Goal: Information Seeking & Learning: Learn about a topic

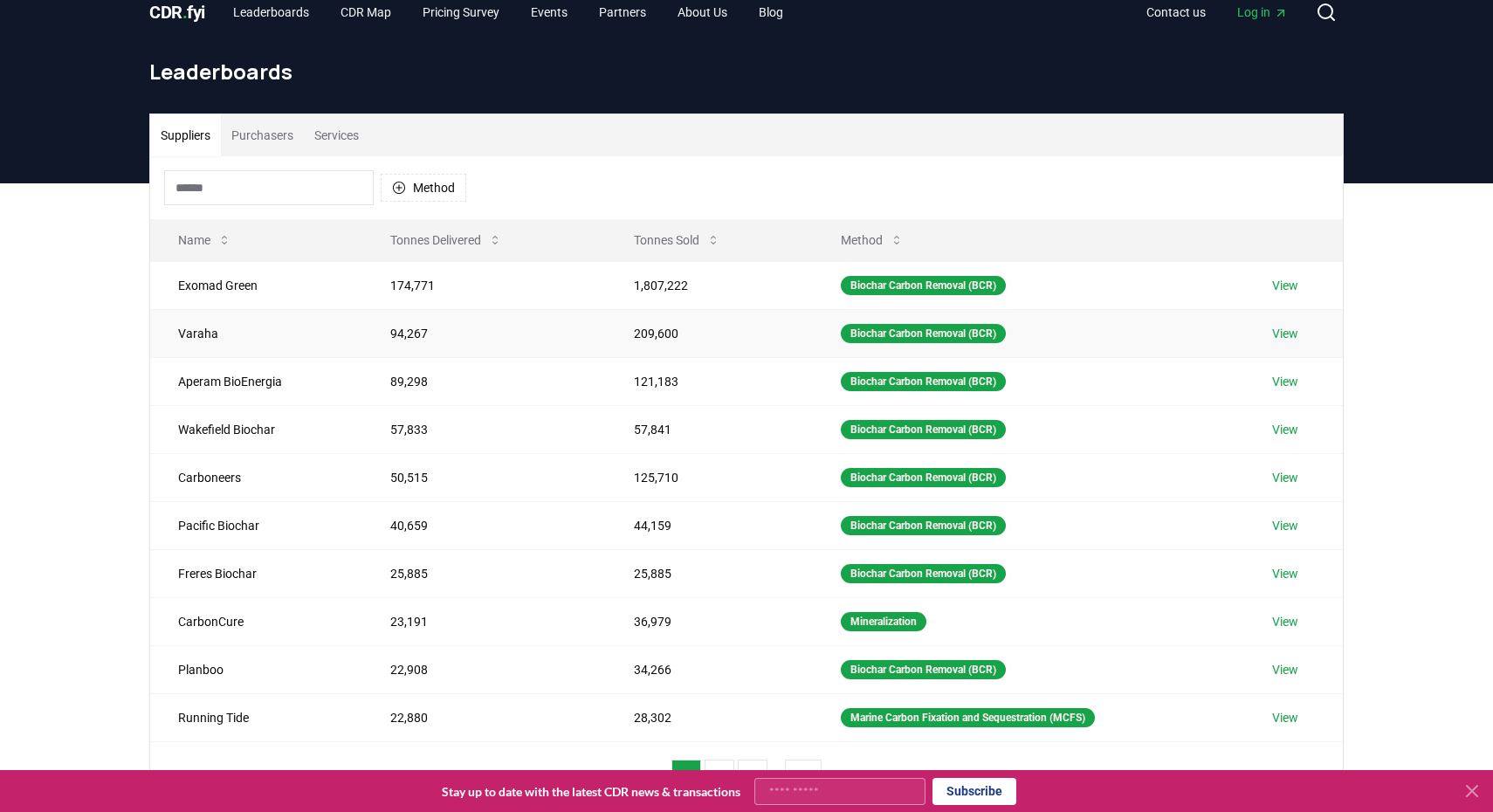
scroll to position [20, 0]
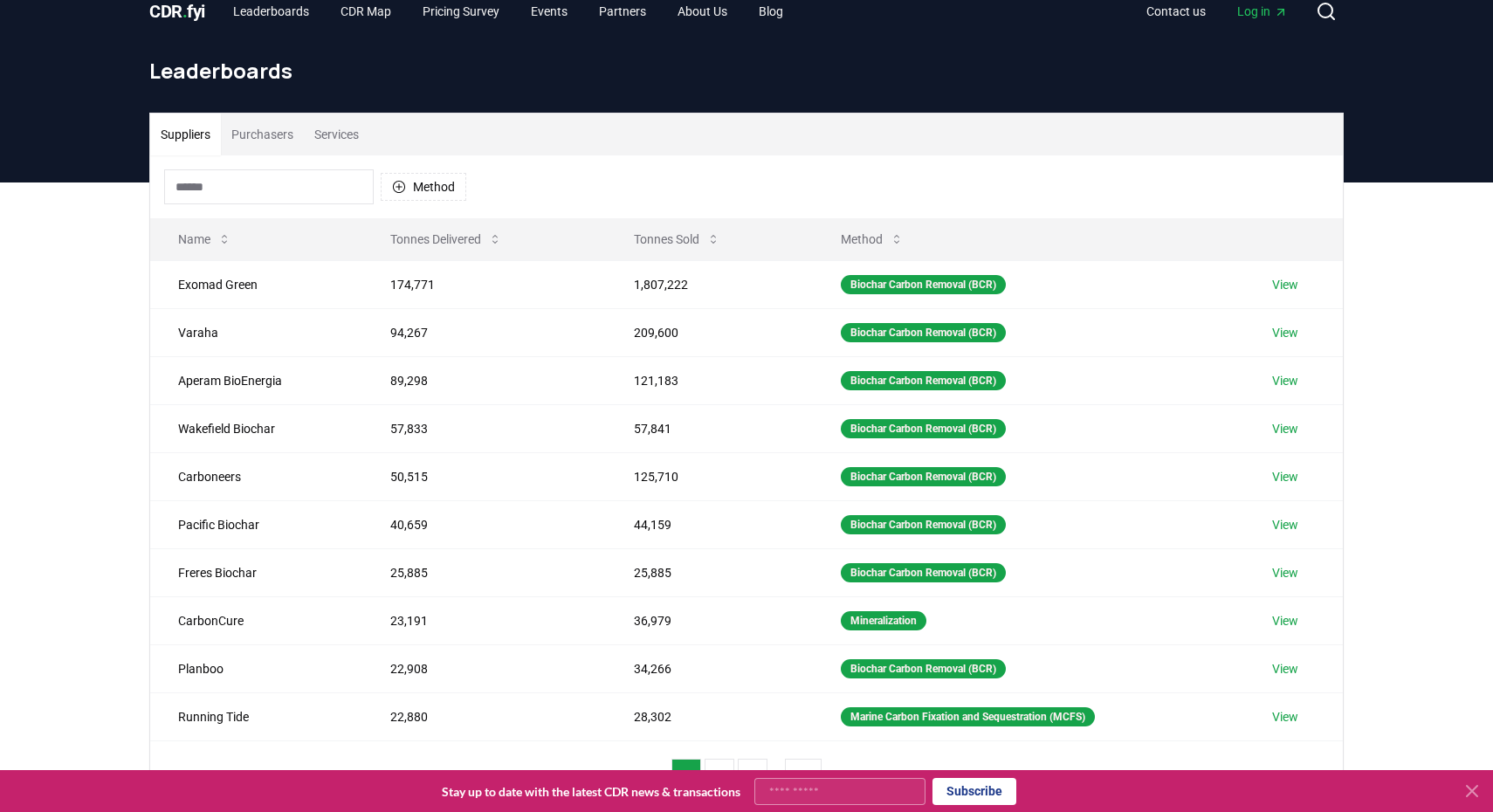
click at [261, 156] on div "Method" at bounding box center [746, 187] width 1193 height 63
click at [261, 128] on button "Purchasers" at bounding box center [262, 134] width 83 height 42
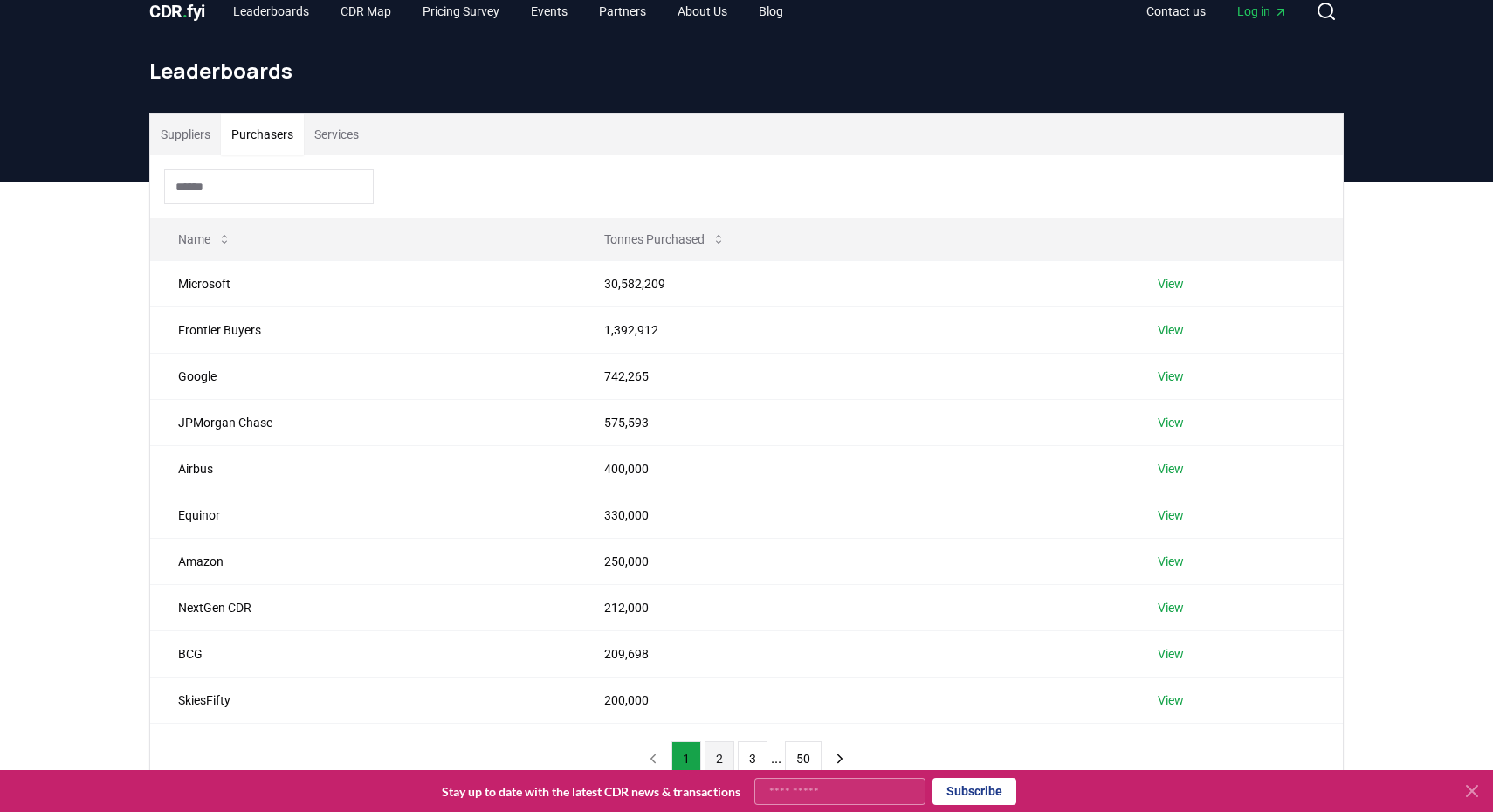
click at [724, 752] on button "2" at bounding box center [720, 758] width 30 height 35
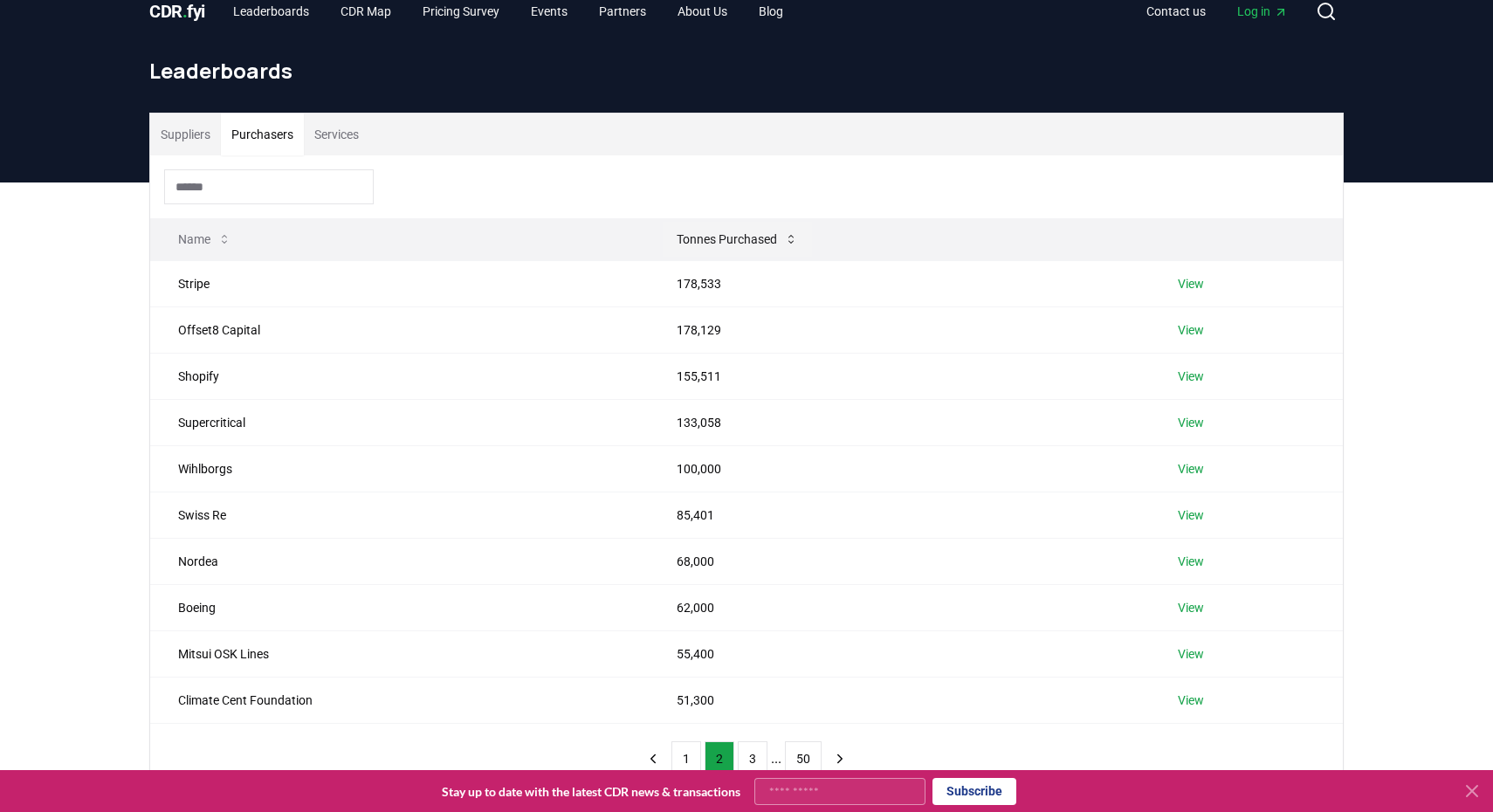
scroll to position [0, 0]
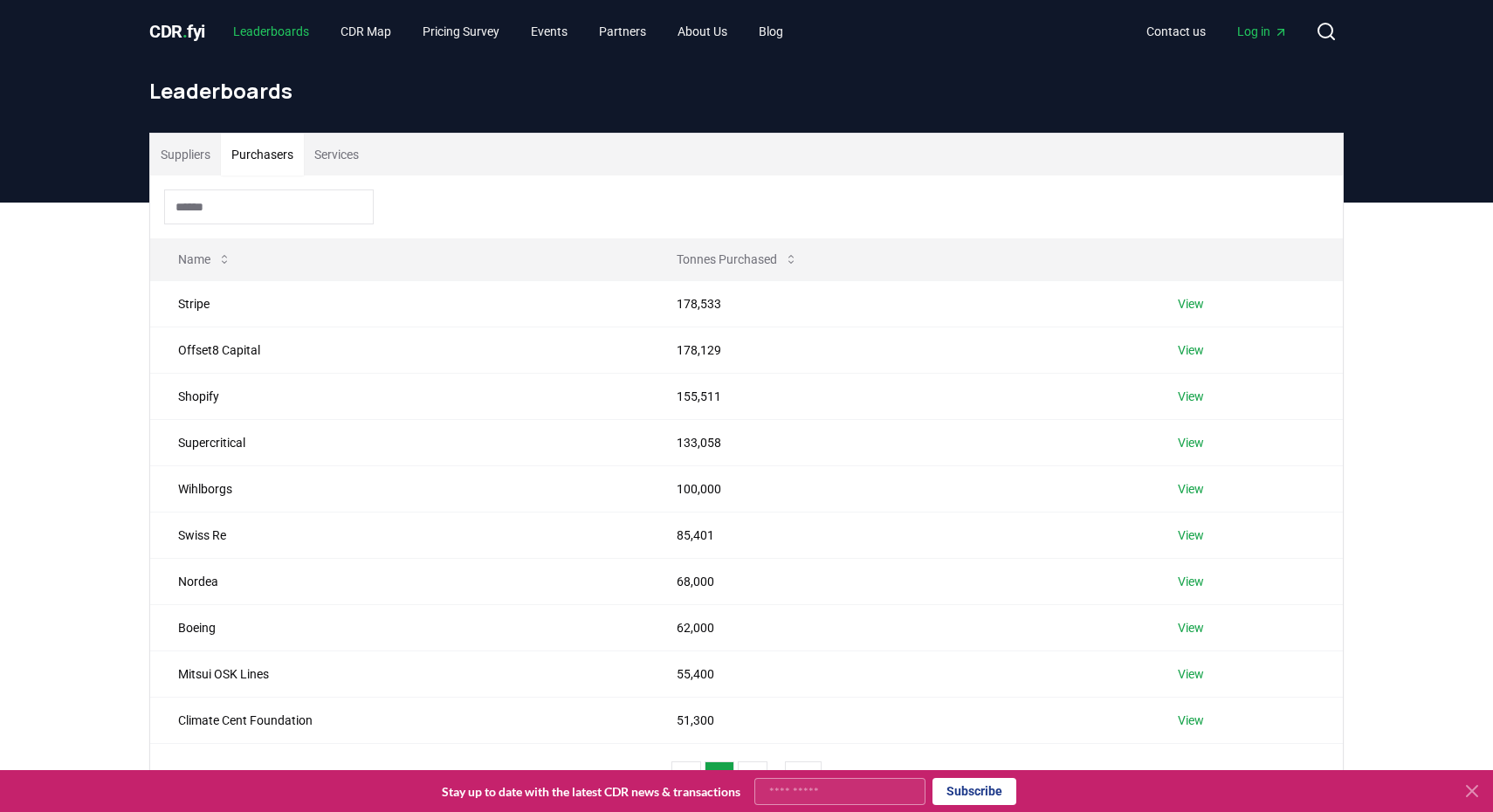
click at [275, 31] on link "Leaderboards" at bounding box center [270, 31] width 104 height 31
click at [354, 158] on button "Services" at bounding box center [337, 154] width 66 height 42
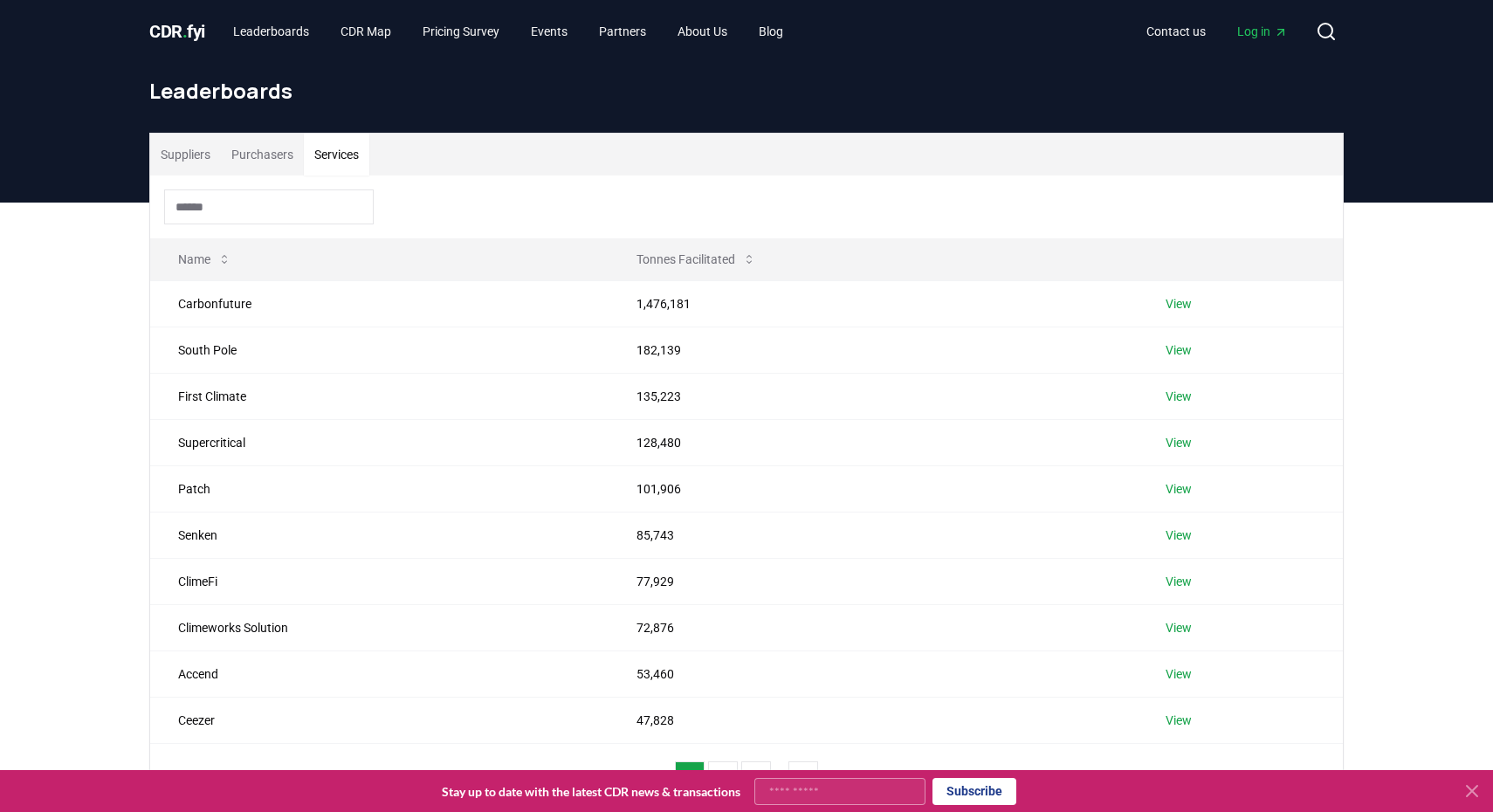
click at [316, 213] on input at bounding box center [268, 206] width 210 height 35
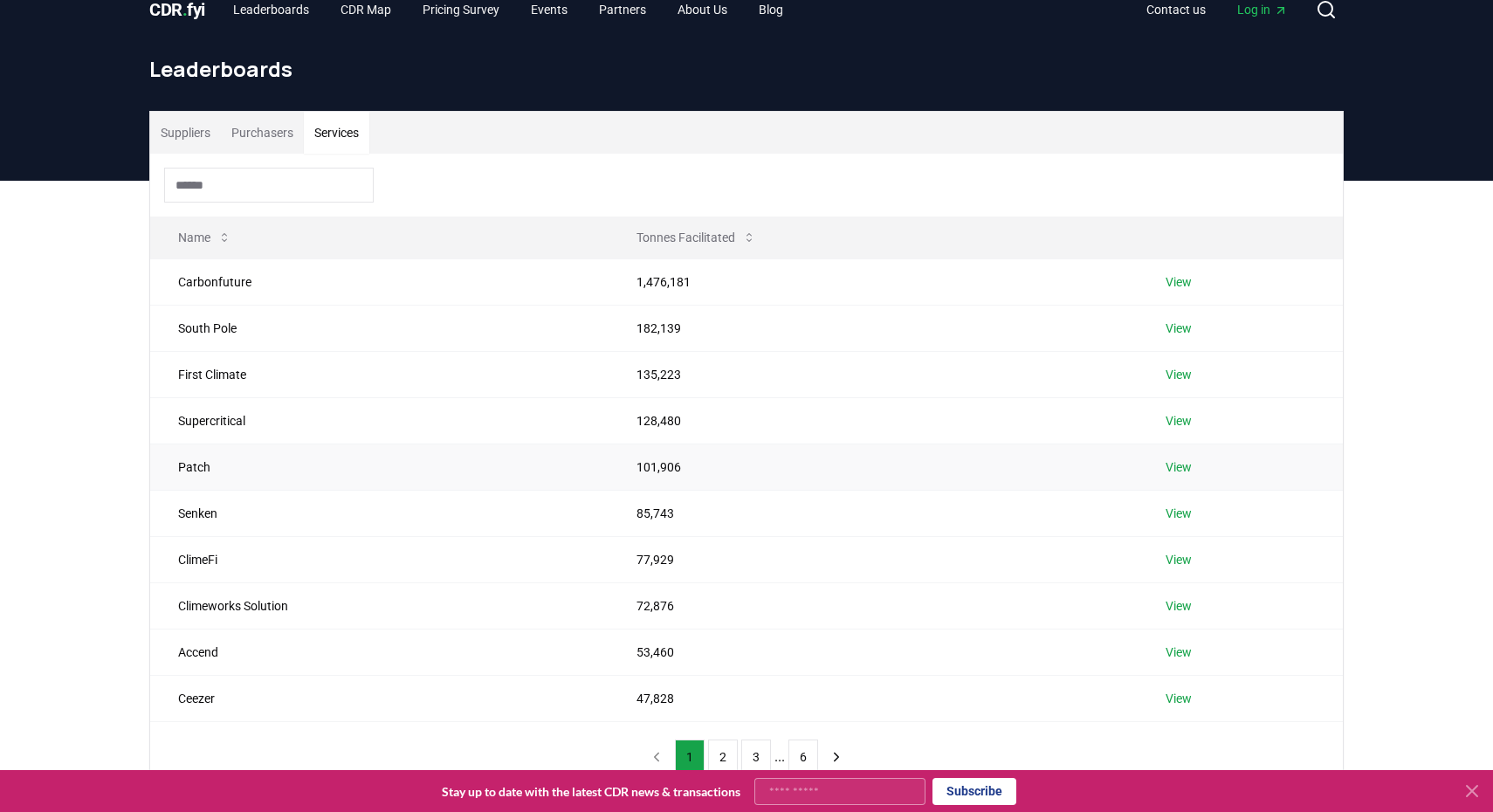
scroll to position [40, 0]
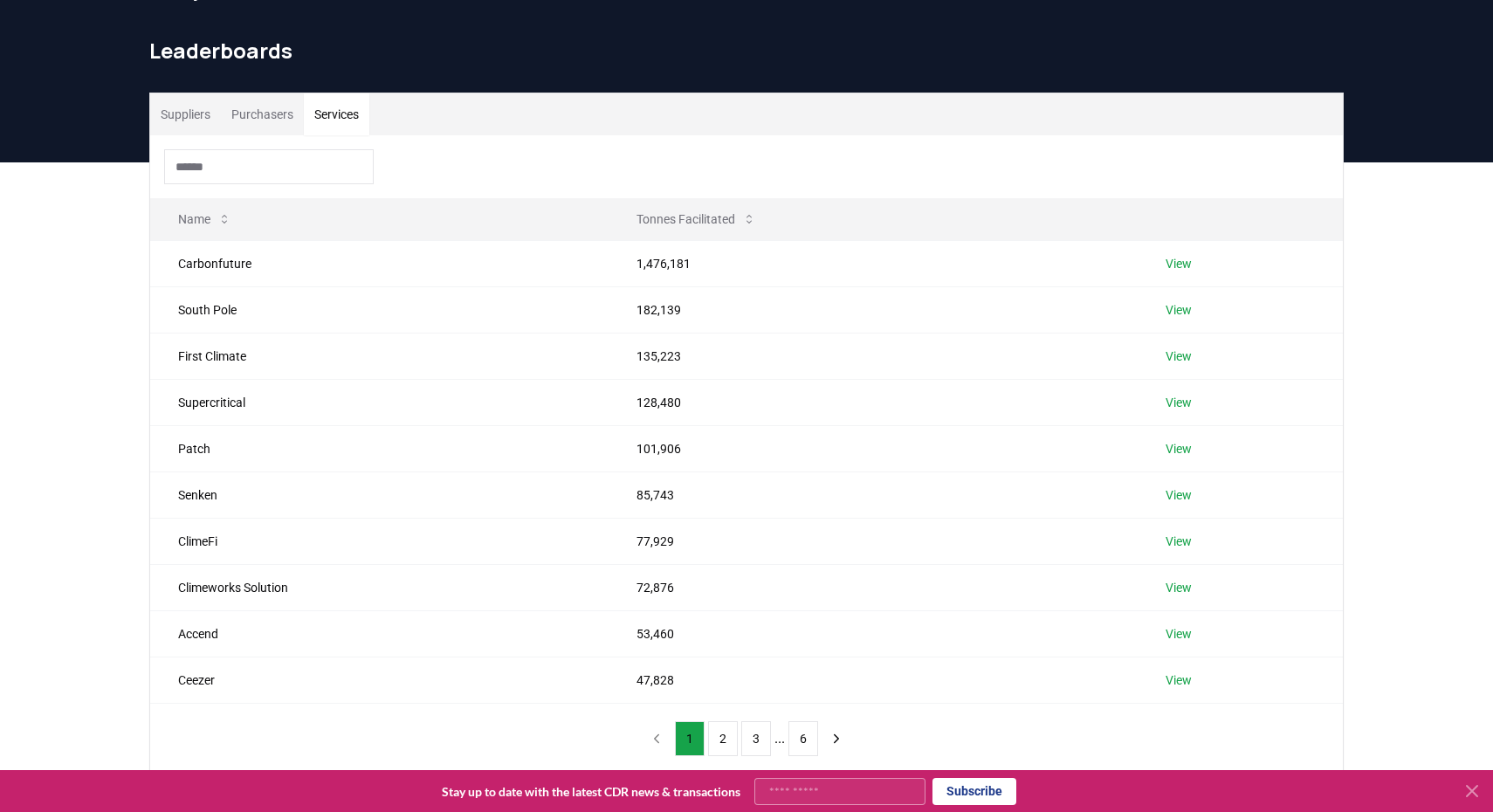
click at [1426, 335] on div "Suppliers Purchasers Services Name Tonnes Facilitated Carbonfuture 1,476,181 Vi…" at bounding box center [746, 503] width 1493 height 682
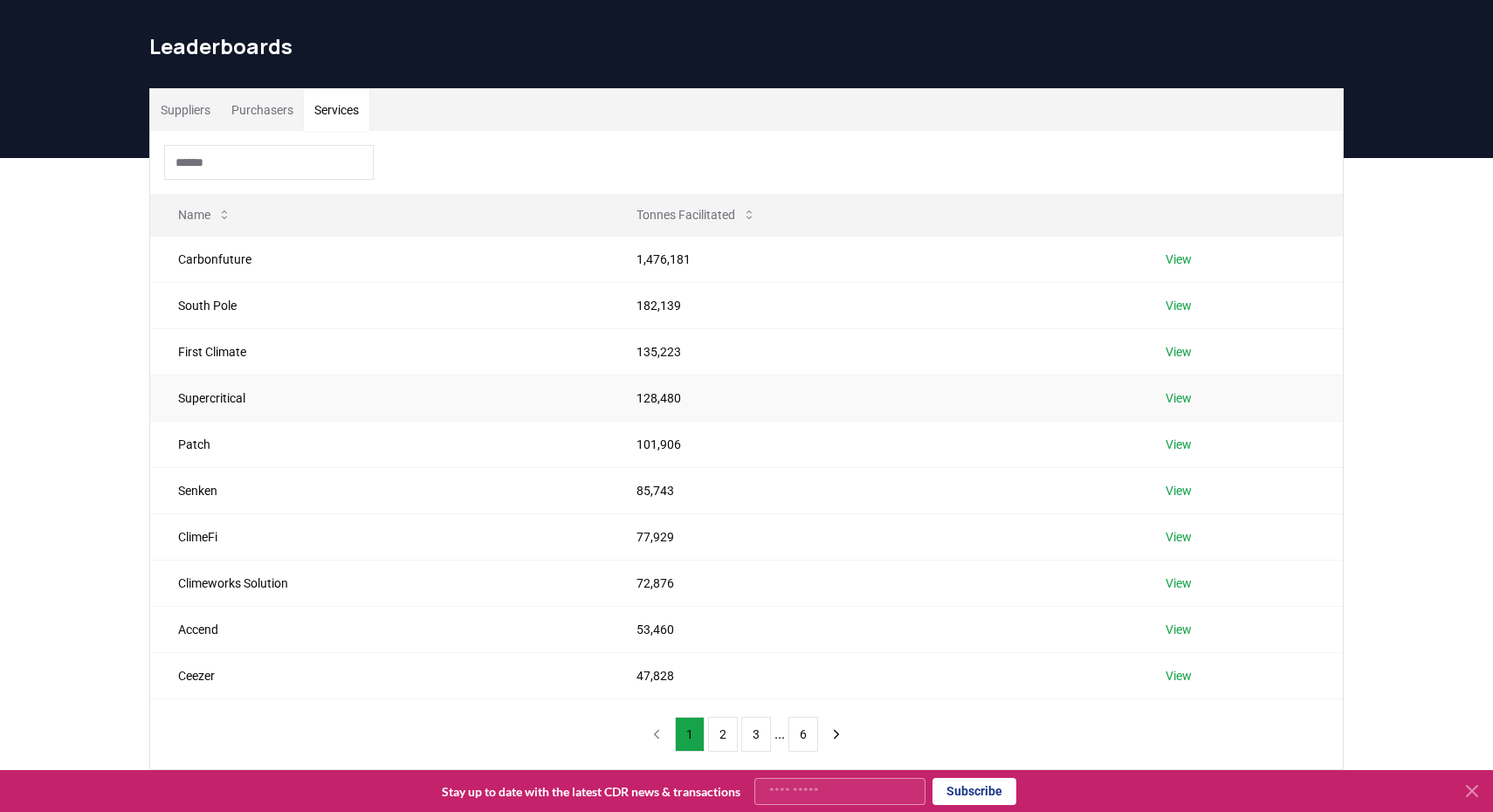
scroll to position [87, 0]
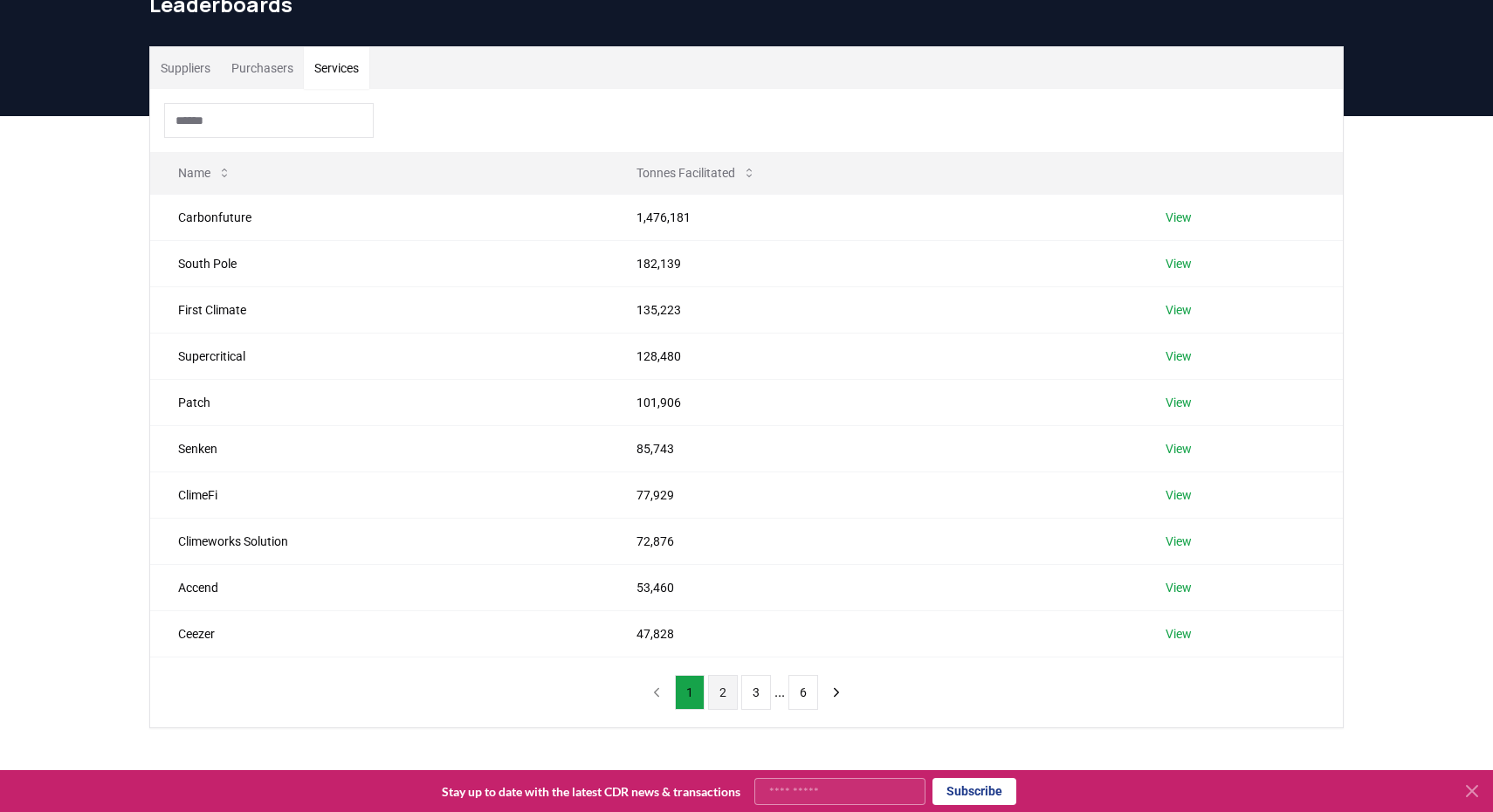
click at [720, 695] on button "2" at bounding box center [723, 692] width 30 height 35
click at [693, 689] on button "1" at bounding box center [690, 692] width 30 height 35
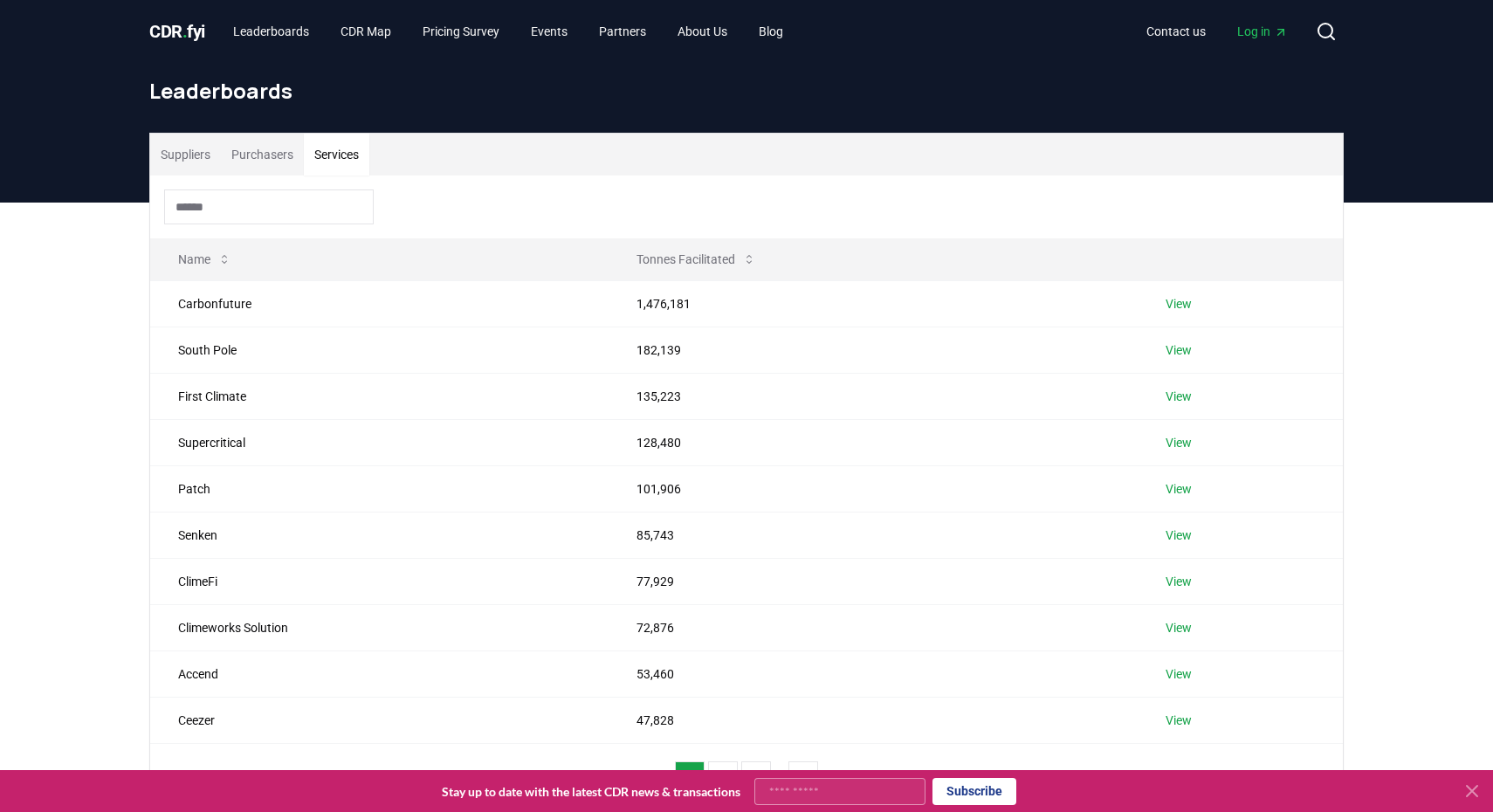
click at [303, 166] on button "Purchasers" at bounding box center [262, 154] width 83 height 42
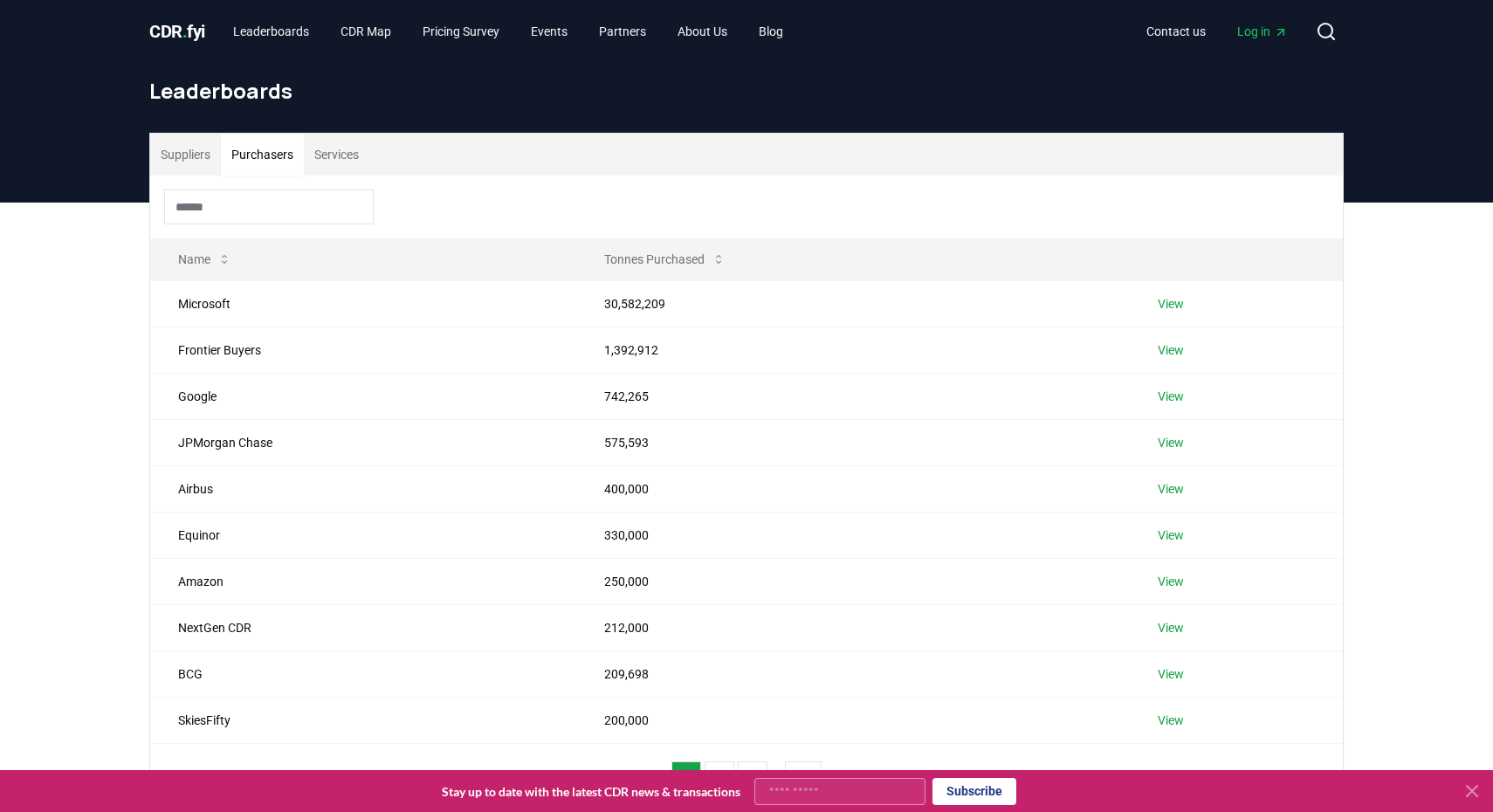
click at [190, 151] on button "Suppliers" at bounding box center [186, 154] width 71 height 42
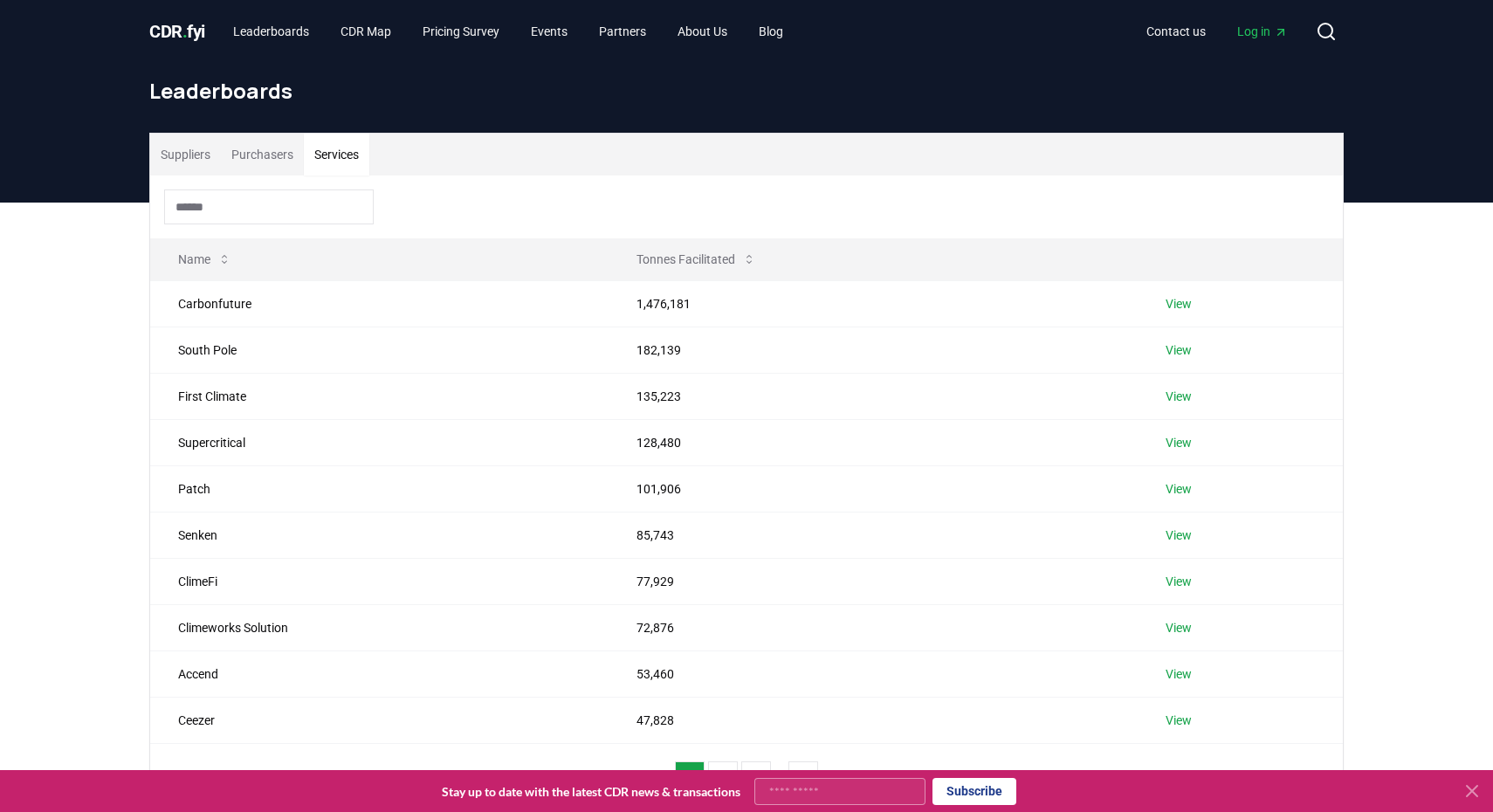
click at [335, 165] on button "Services" at bounding box center [337, 154] width 66 height 42
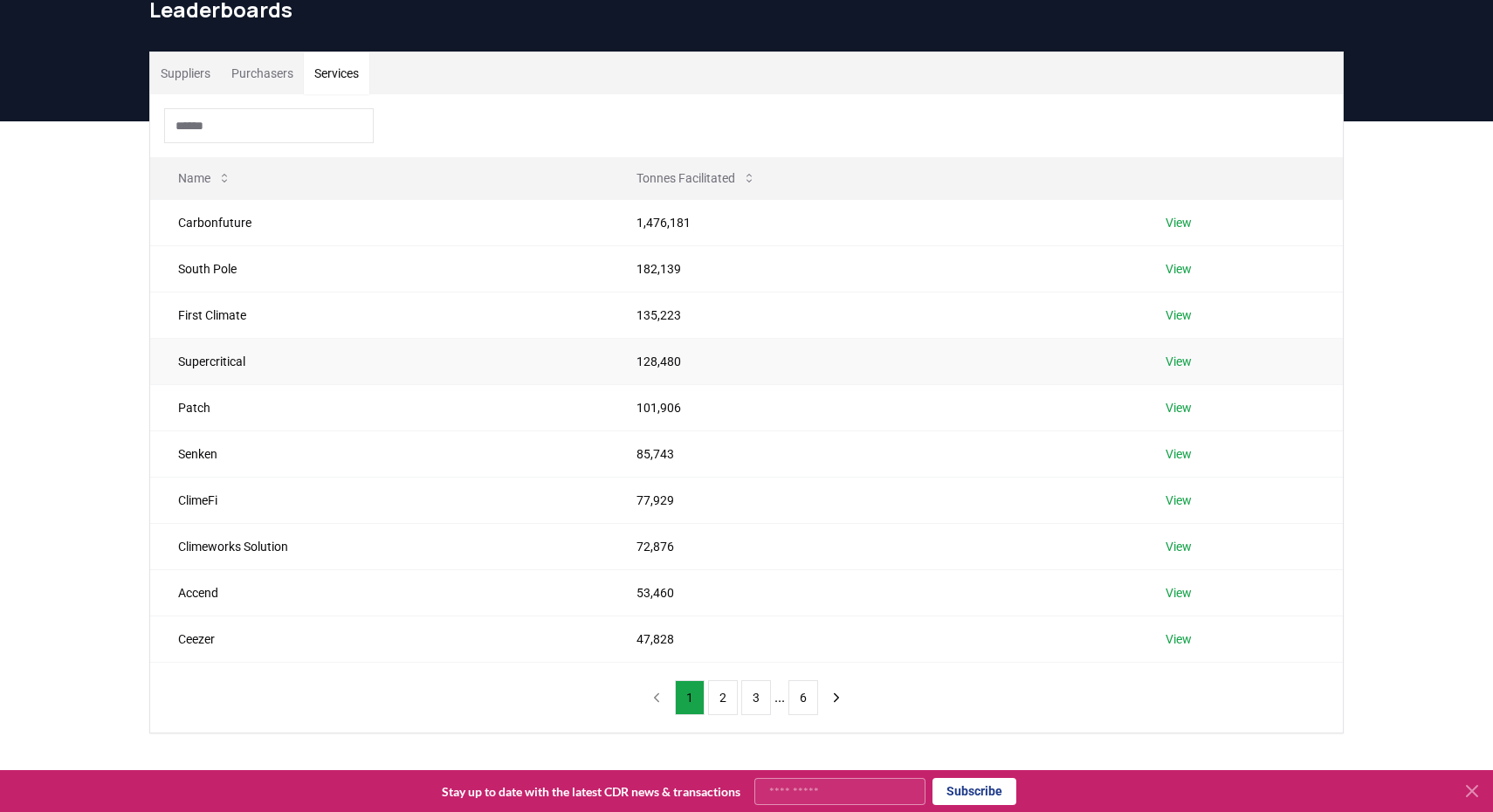
scroll to position [143, 0]
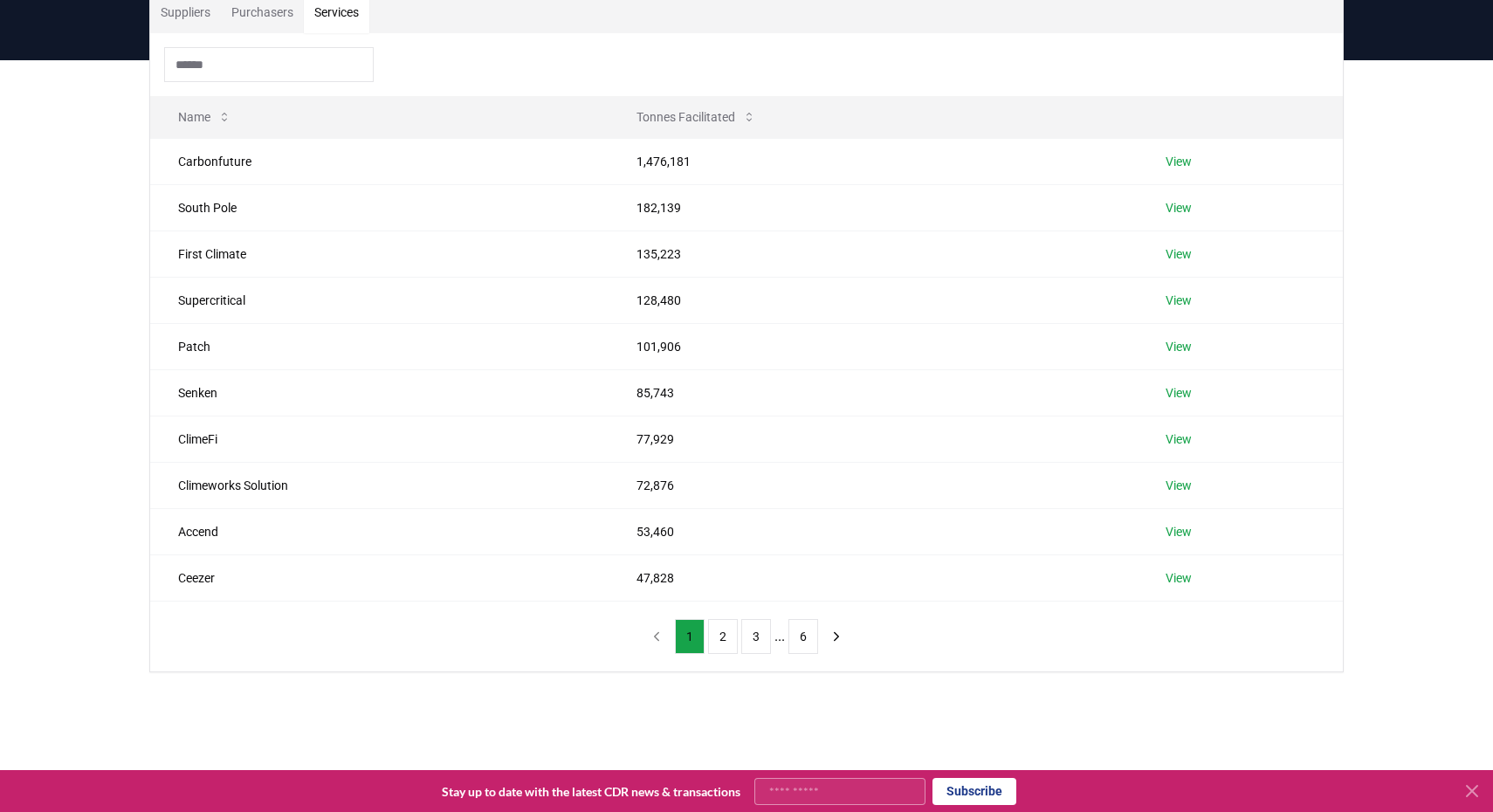
click at [1354, 404] on div "Suppliers Purchasers Services Name Tonnes Facilitated Carbonfuture 1,476,181 Vi…" at bounding box center [746, 331] width 1222 height 682
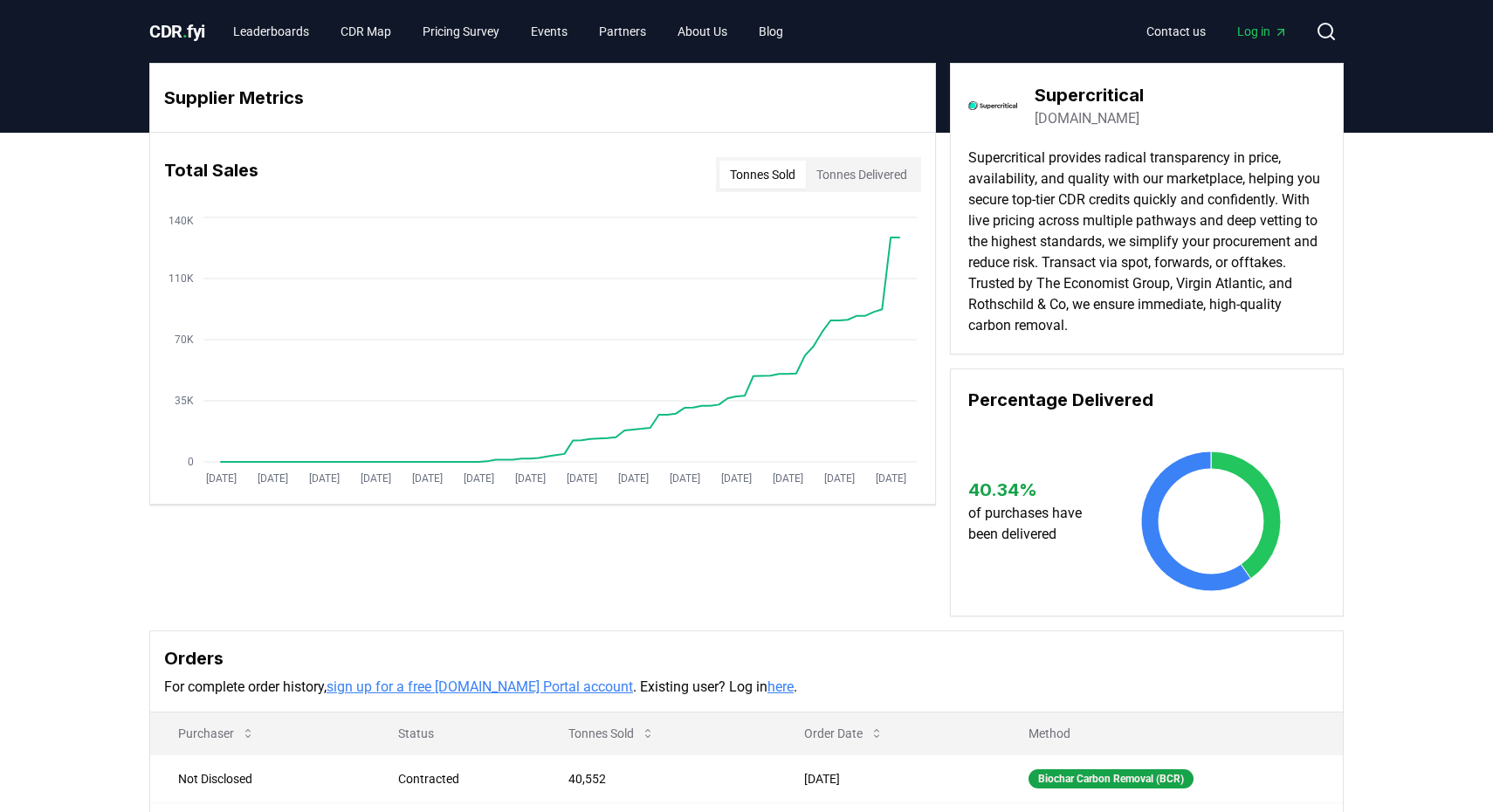
click at [1268, 20] on link "Log in" at bounding box center [1262, 31] width 79 height 31
